Goal: Check status: Check status

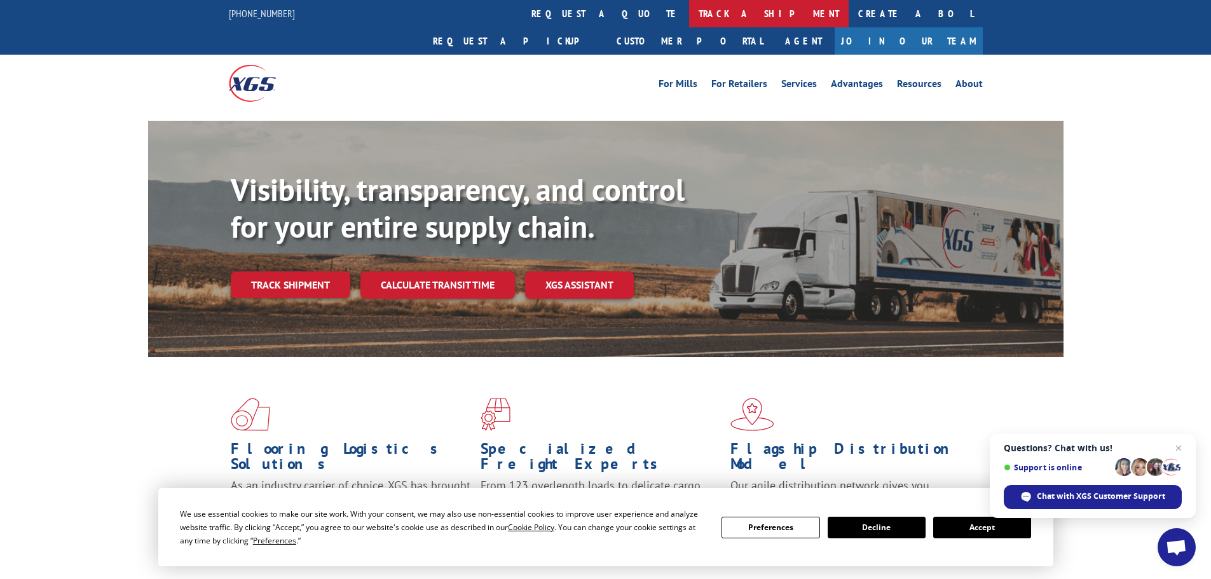
click at [689, 10] on link "track a shipment" at bounding box center [769, 13] width 160 height 27
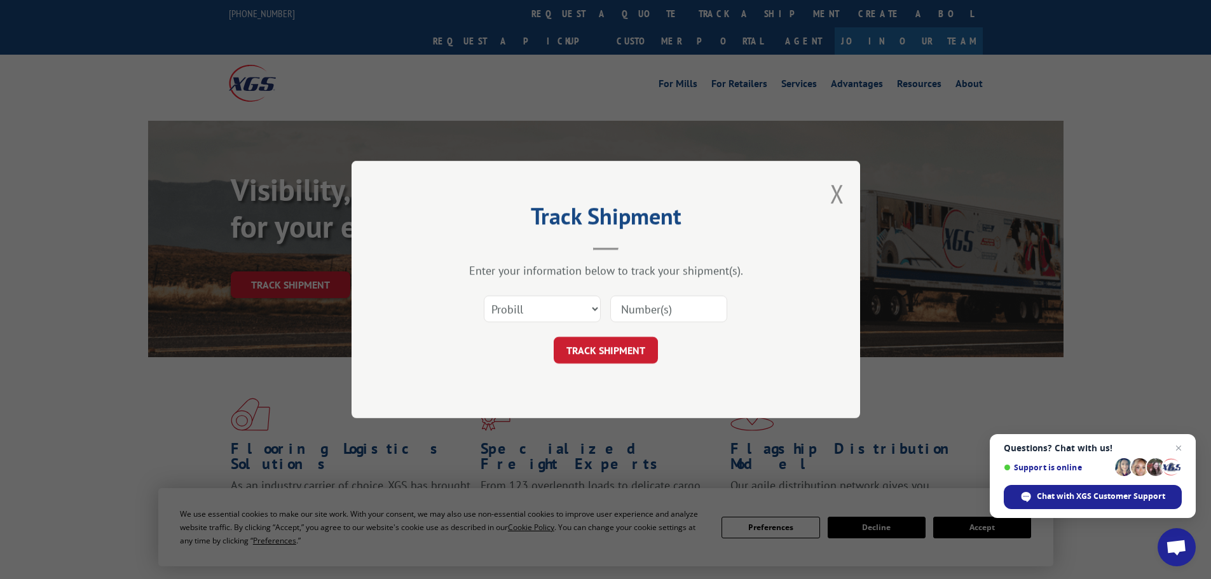
click at [634, 306] on input at bounding box center [668, 309] width 117 height 27
paste input "5159835"
type input "5159835"
click at [622, 348] on button "TRACK SHIPMENT" at bounding box center [606, 350] width 104 height 27
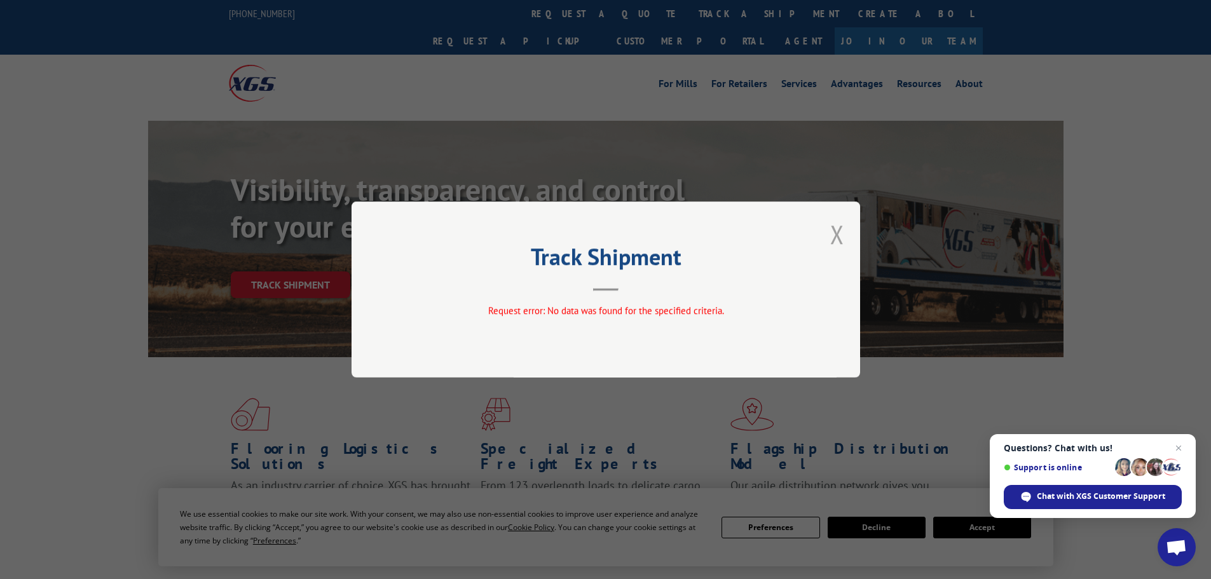
click at [841, 237] on button "Close modal" at bounding box center [837, 234] width 14 height 34
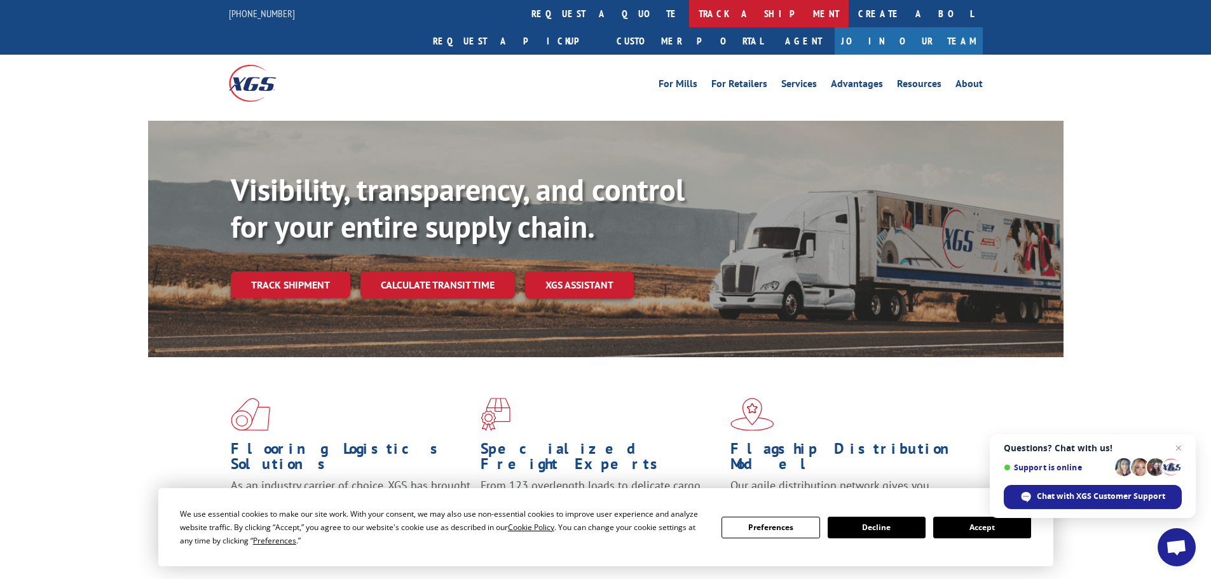
click at [689, 17] on link "track a shipment" at bounding box center [769, 13] width 160 height 27
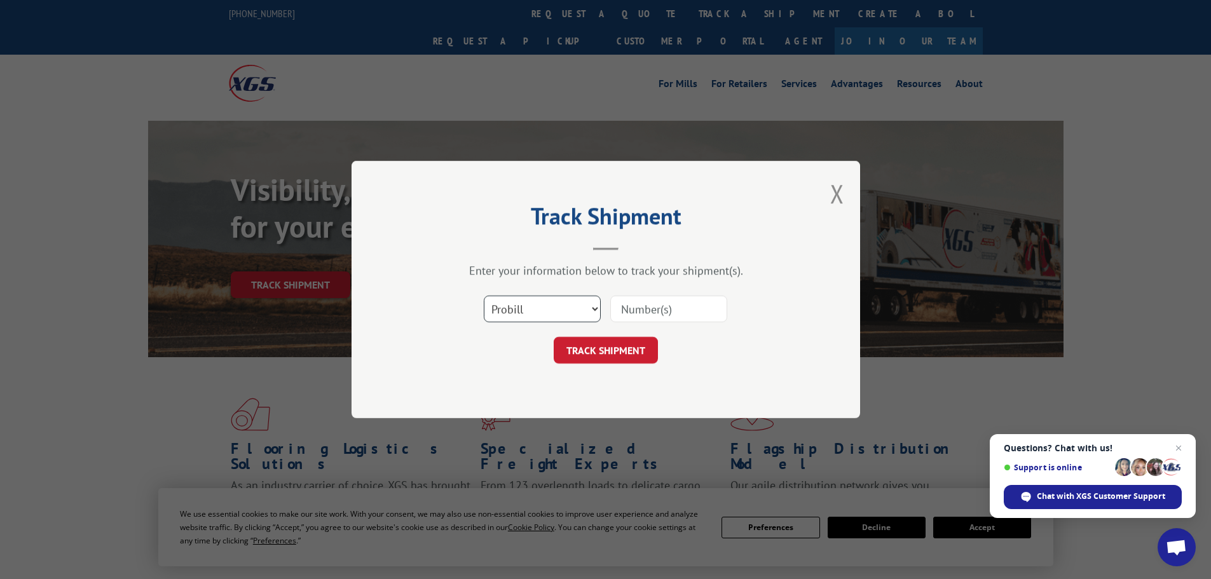
click at [550, 308] on select "Select category... Probill BOL PO" at bounding box center [542, 309] width 117 height 27
select select "bol"
click at [484, 296] on select "Select category... Probill BOL PO" at bounding box center [542, 309] width 117 height 27
click at [639, 313] on input at bounding box center [668, 309] width 117 height 27
paste input "5159835"
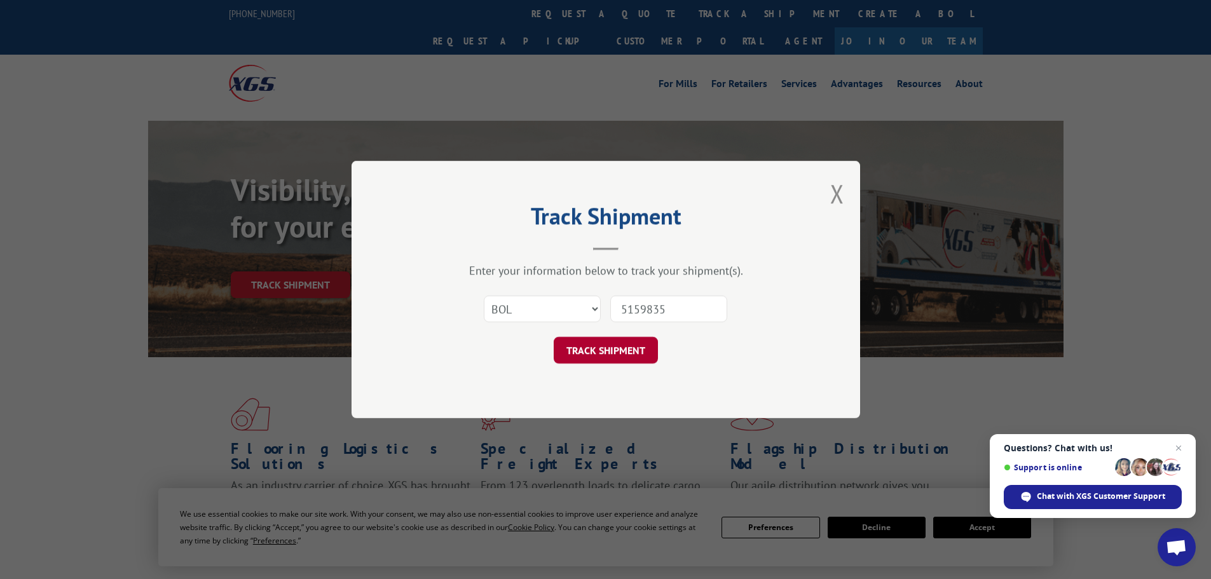
type input "5159835"
click at [623, 346] on button "TRACK SHIPMENT" at bounding box center [606, 350] width 104 height 27
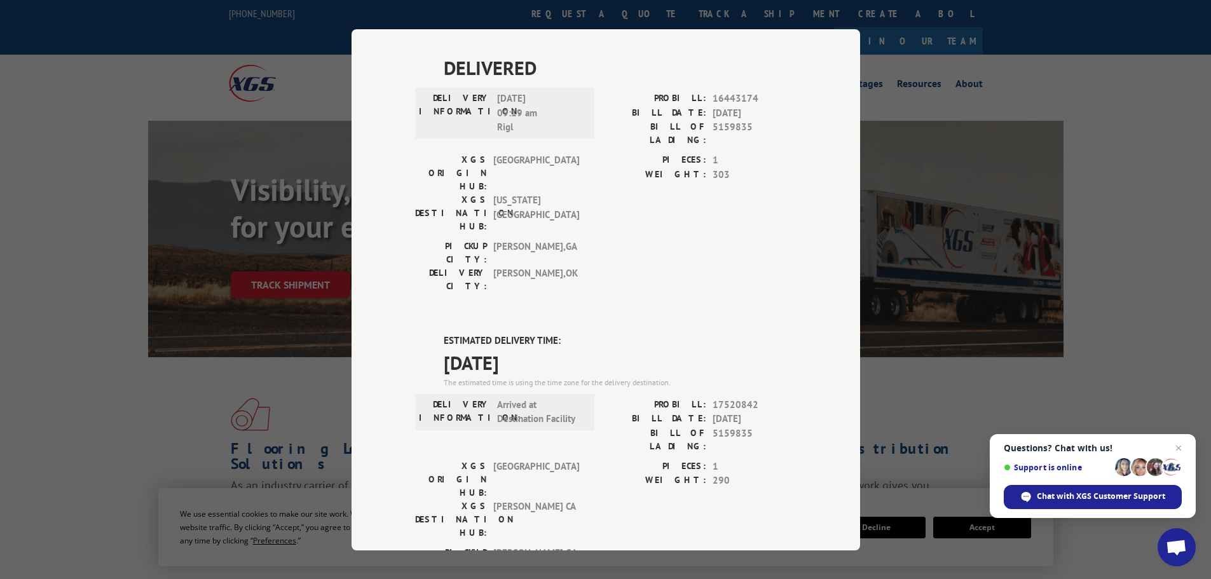
scroll to position [381, 0]
